Goal: Task Accomplishment & Management: Manage account settings

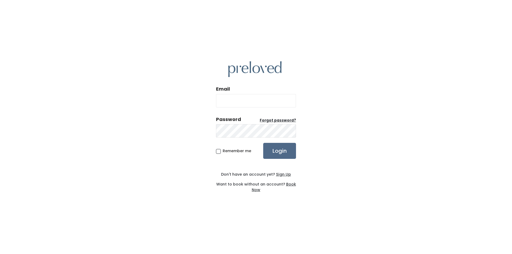
click at [264, 99] on input "Email" at bounding box center [256, 100] width 80 height 13
type input "[EMAIL_ADDRESS][DOMAIN_NAME]"
click at [263, 143] on input "Login" at bounding box center [279, 151] width 33 height 16
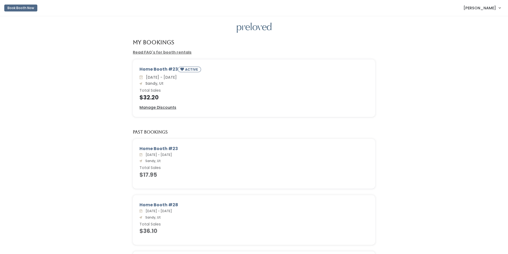
click at [478, 6] on span "Jackie Sweeden" at bounding box center [480, 8] width 33 height 6
click at [477, 44] on button "Logout" at bounding box center [482, 45] width 48 height 10
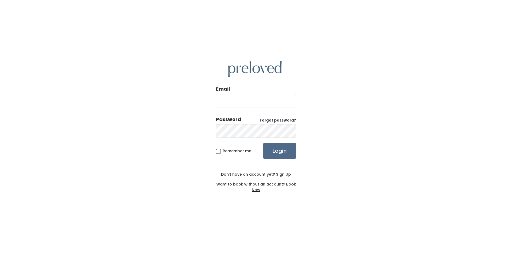
click at [258, 98] on input "Email" at bounding box center [256, 100] width 80 height 13
type input "[EMAIL_ADDRESS][DOMAIN_NAME]"
click at [281, 147] on input "Login" at bounding box center [279, 151] width 33 height 16
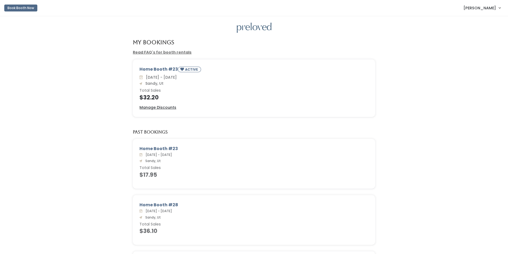
click at [494, 9] on span "Jackie Sweeden" at bounding box center [480, 8] width 33 height 6
click at [471, 46] on button "Logout" at bounding box center [482, 45] width 48 height 10
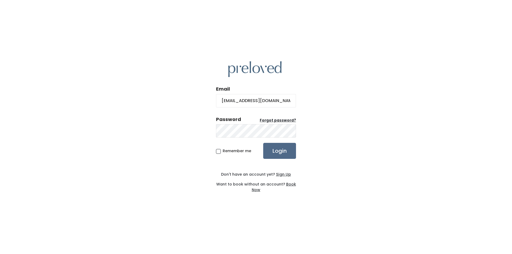
type input "[EMAIL_ADDRESS][DOMAIN_NAME]"
click at [263, 143] on input "Login" at bounding box center [279, 151] width 33 height 16
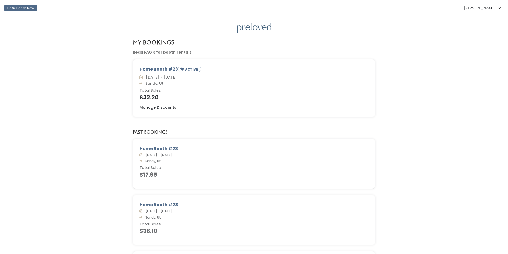
click at [491, 9] on span "Jackie Sweeden" at bounding box center [480, 8] width 33 height 6
click at [478, 45] on button "Logout" at bounding box center [482, 45] width 48 height 10
